Goal: Find contact information: Find contact information

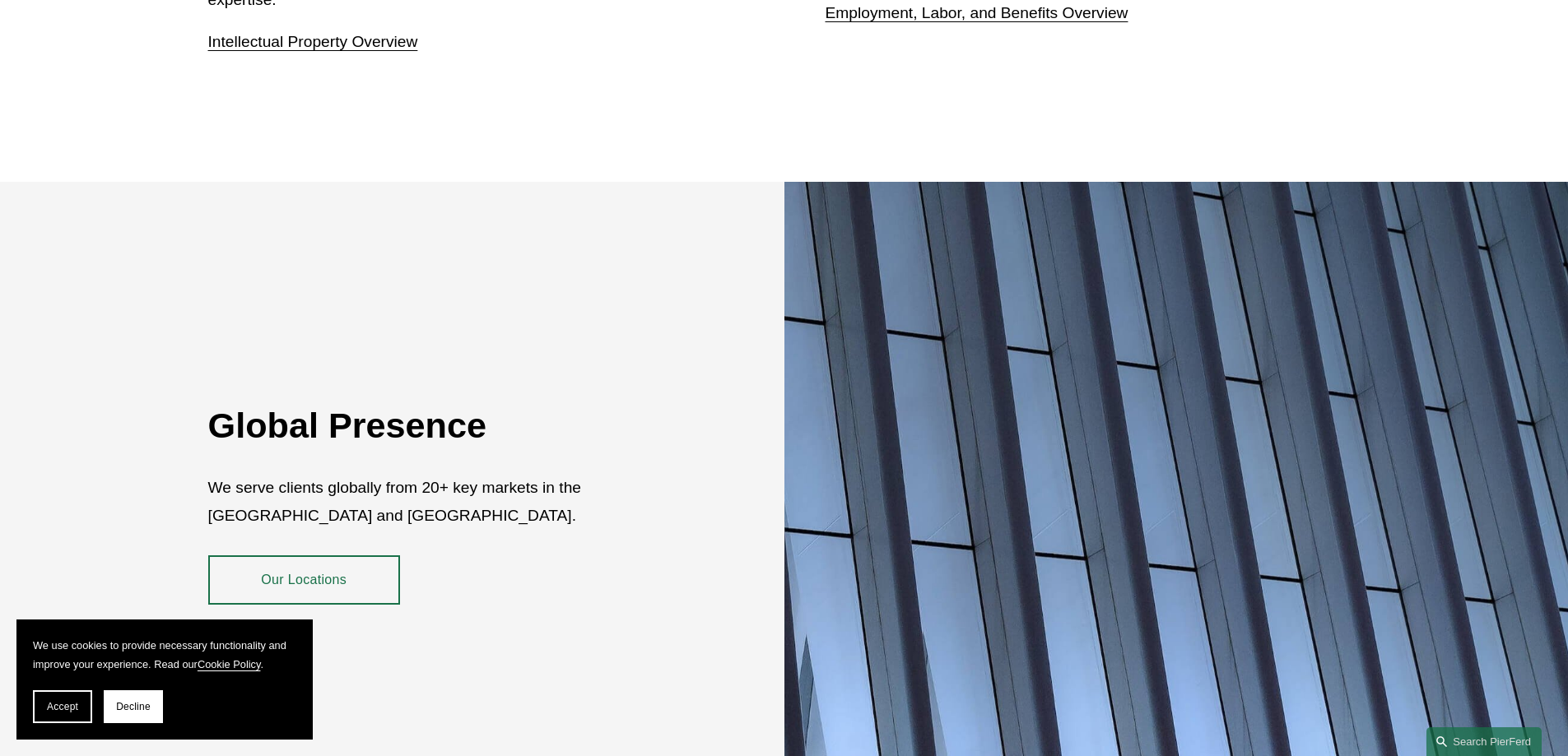
scroll to position [2879, 0]
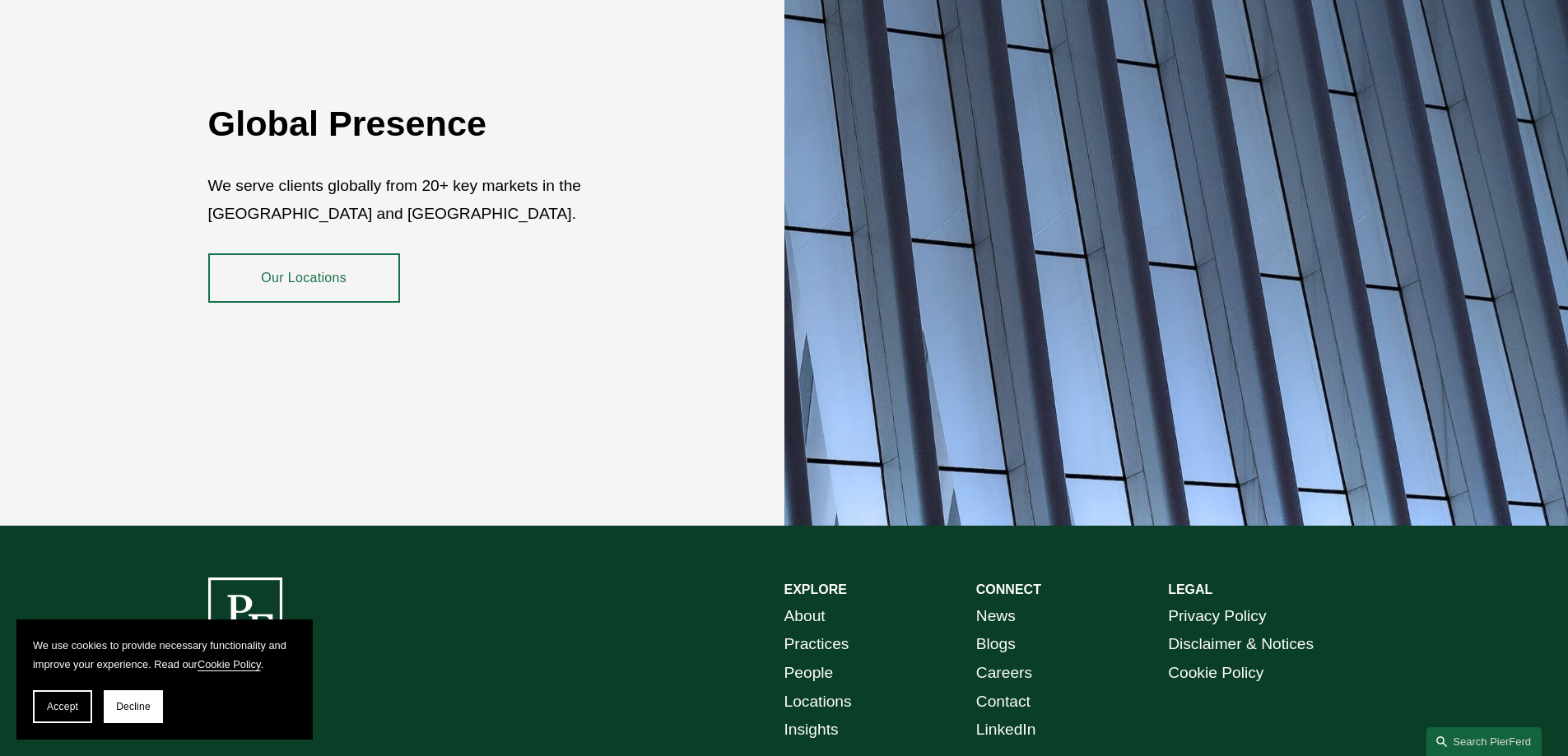
click at [288, 266] on link "Our Locations" at bounding box center [304, 278] width 192 height 49
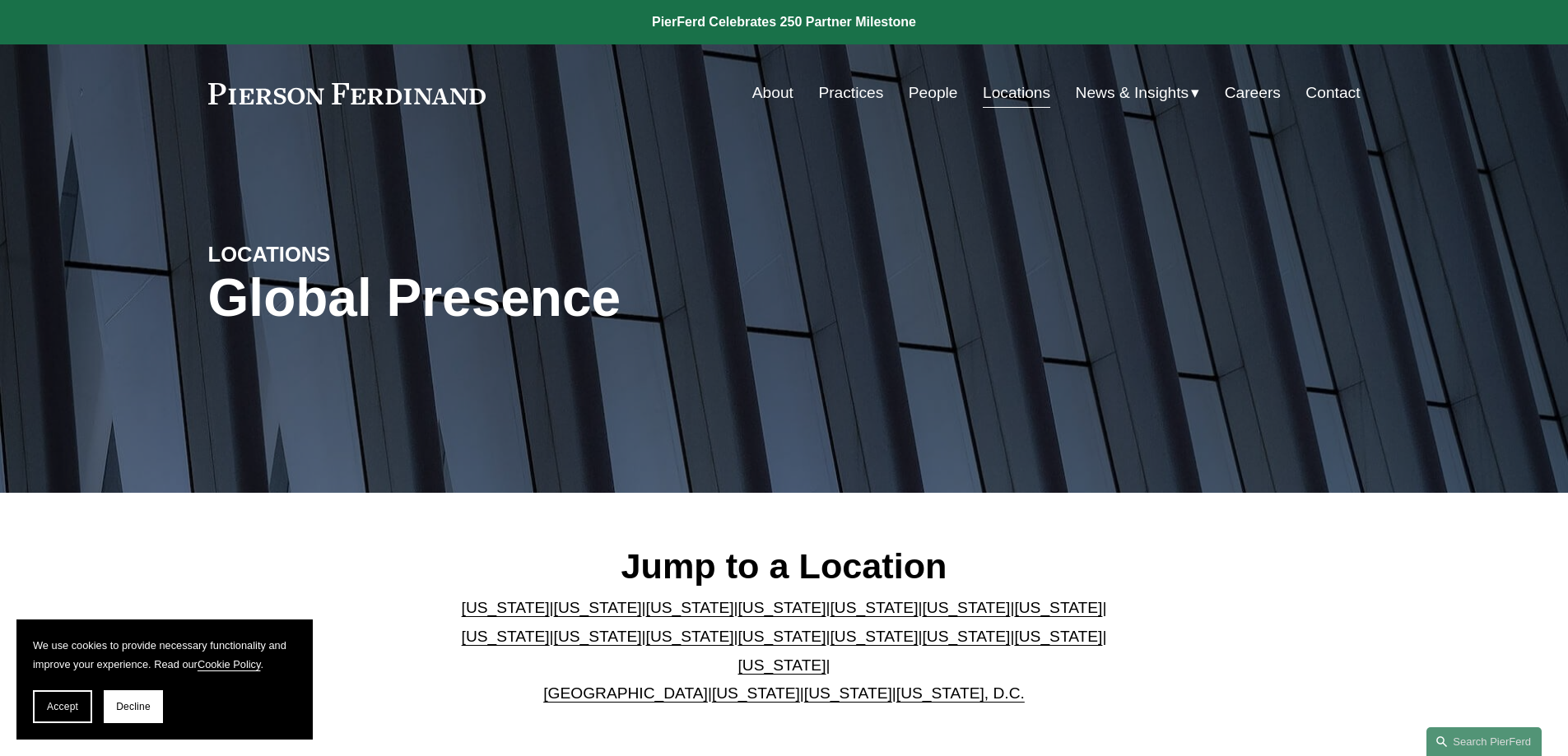
click at [829, 614] on link "[US_STATE]" at bounding box center [873, 607] width 88 height 17
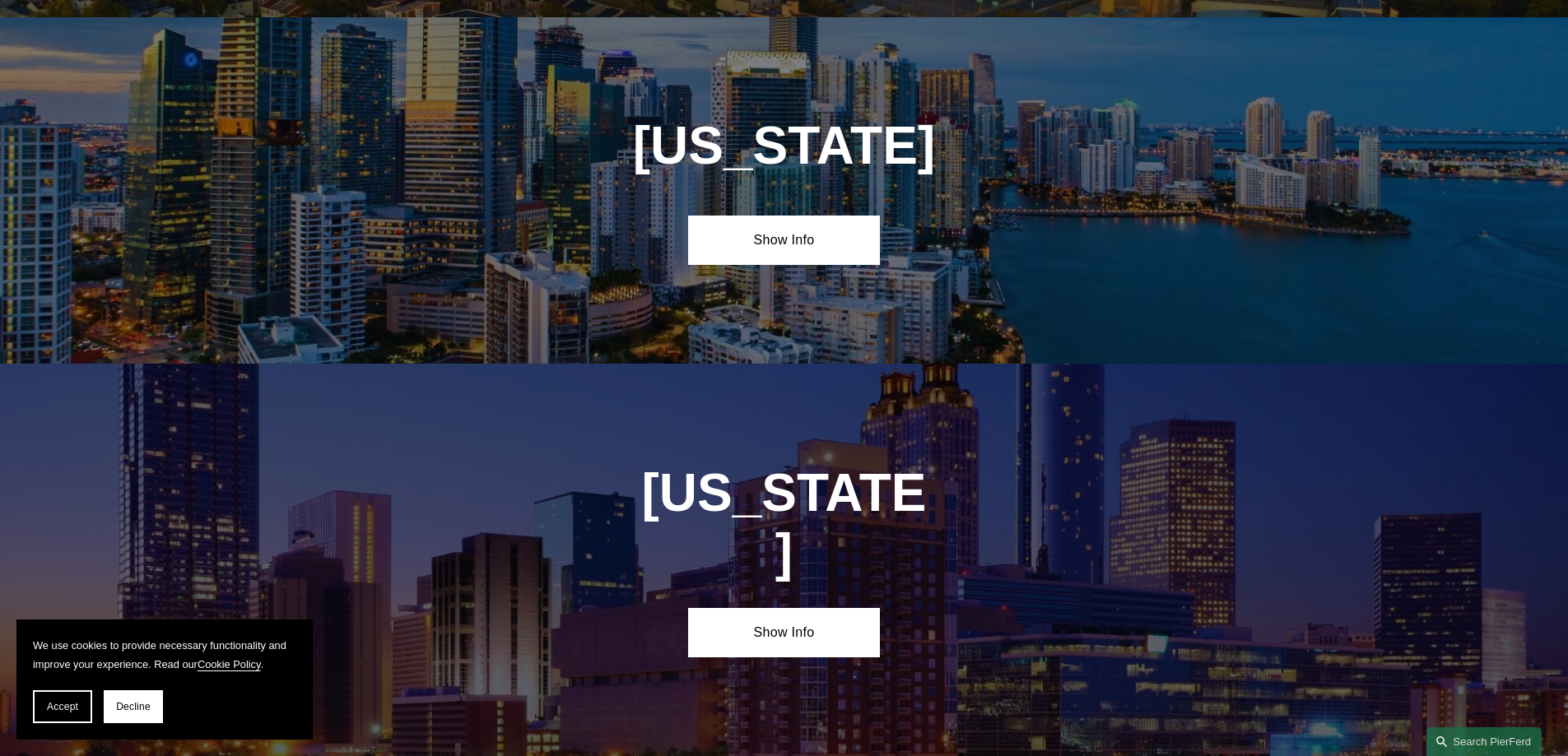
scroll to position [2133, 0]
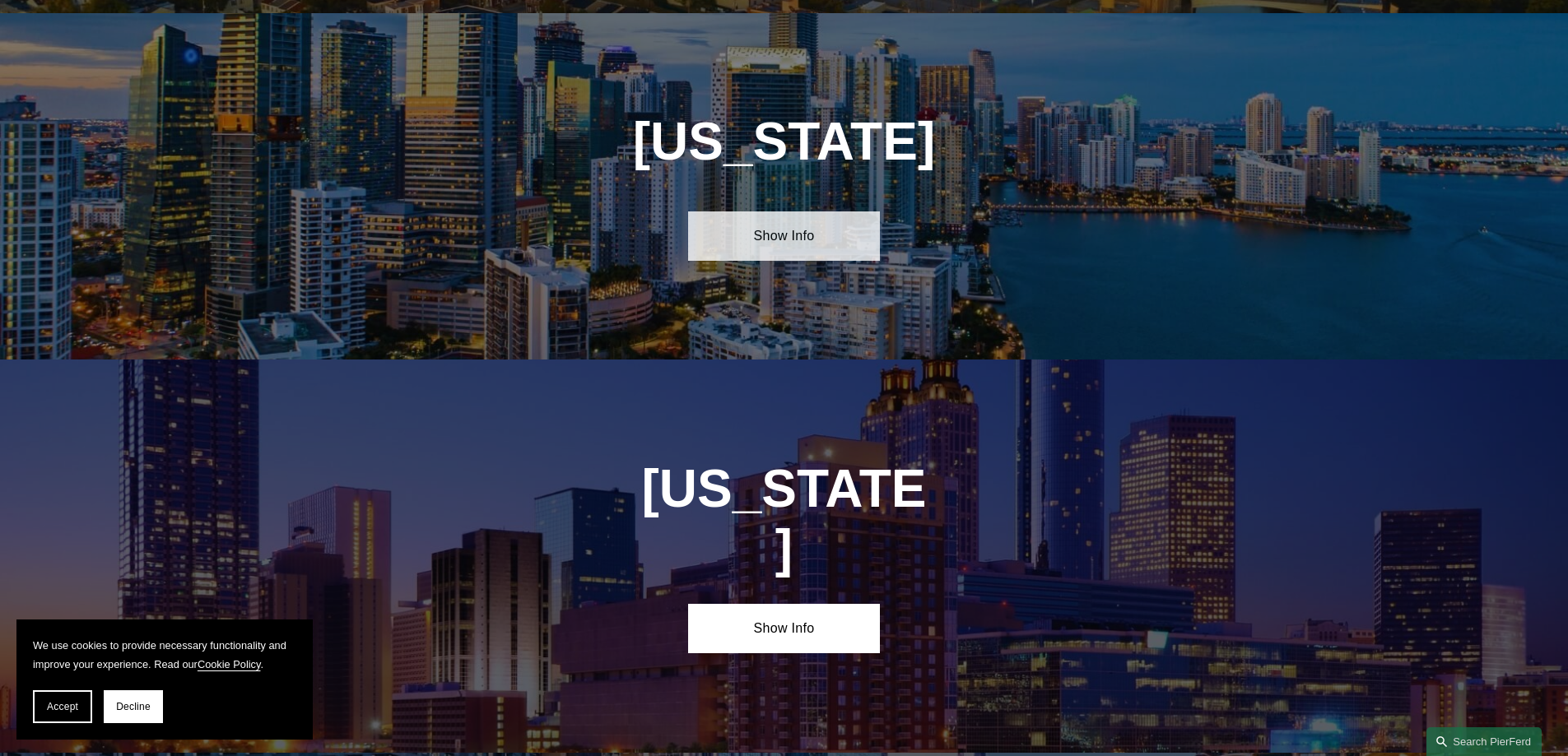
click at [802, 235] on link "Show Info" at bounding box center [784, 235] width 192 height 49
